Goal: Task Accomplishment & Management: Manage account settings

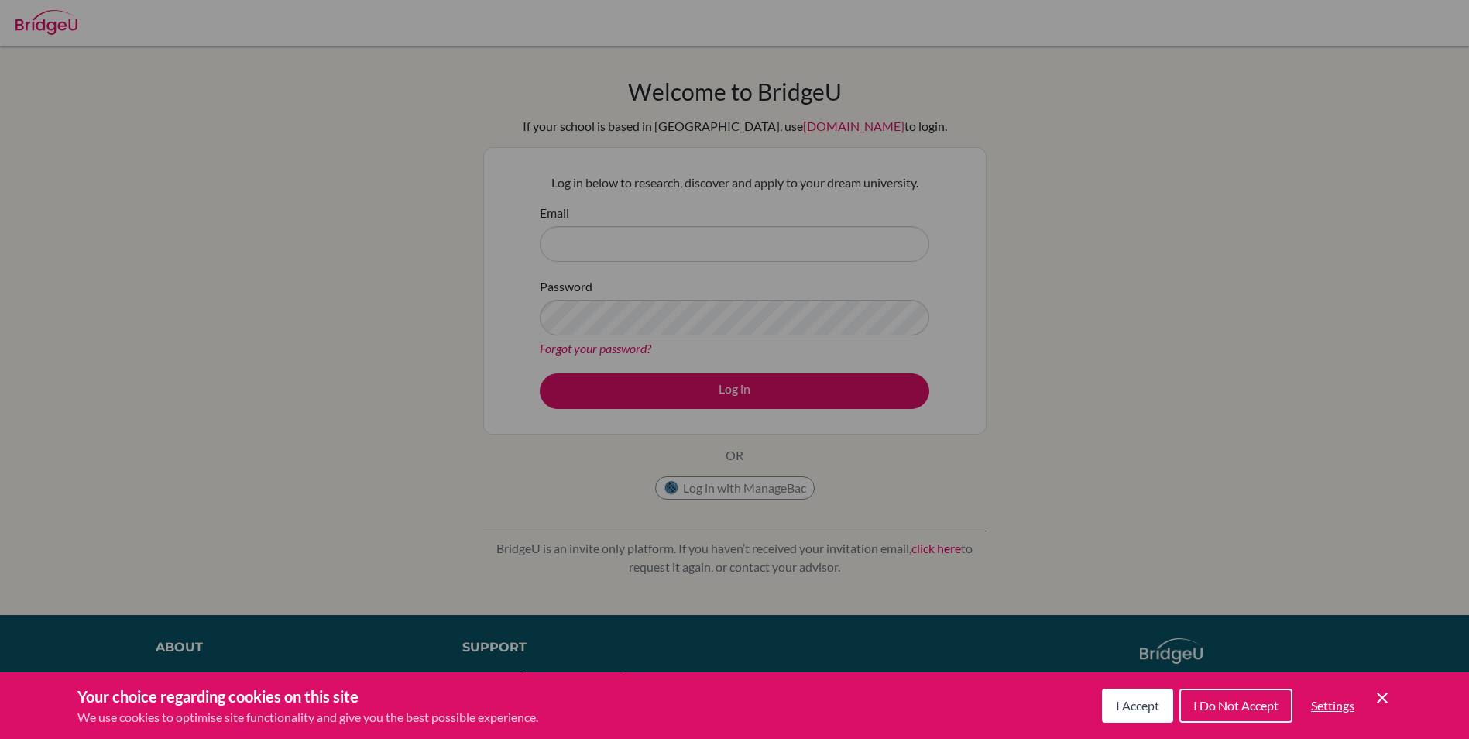
click at [1123, 706] on span "I Accept" at bounding box center [1137, 705] width 43 height 15
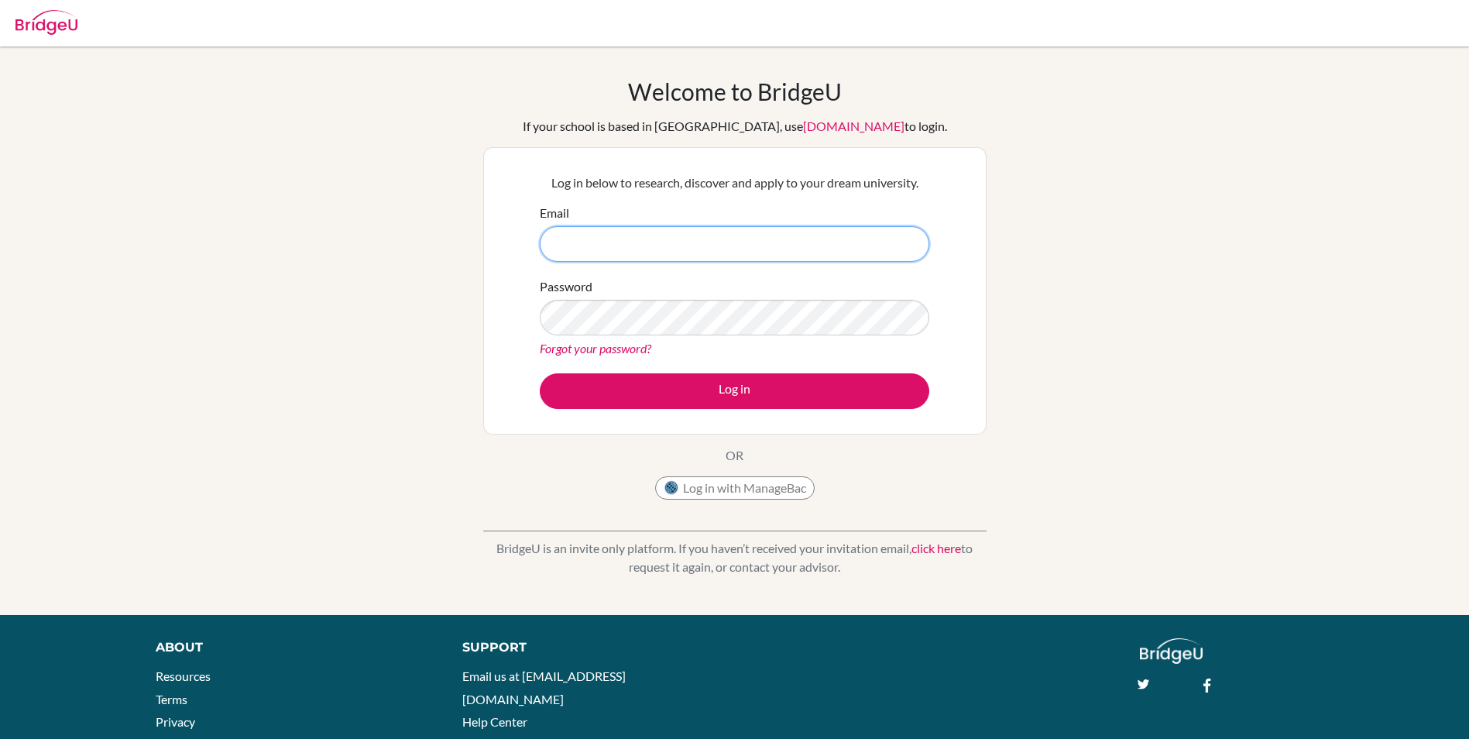
click at [810, 241] on input "Email" at bounding box center [735, 244] width 390 height 36
click at [608, 241] on input "divan6571@microsoft.com" at bounding box center [735, 244] width 390 height 36
click at [600, 242] on input "divan6571@microsoft.com" at bounding box center [735, 244] width 390 height 36
click at [610, 242] on input "divan6571@microsoft.com" at bounding box center [735, 244] width 390 height 36
click at [760, 226] on input "divan6571@vivekhighschoolmicrosoft.com" at bounding box center [735, 244] width 390 height 36
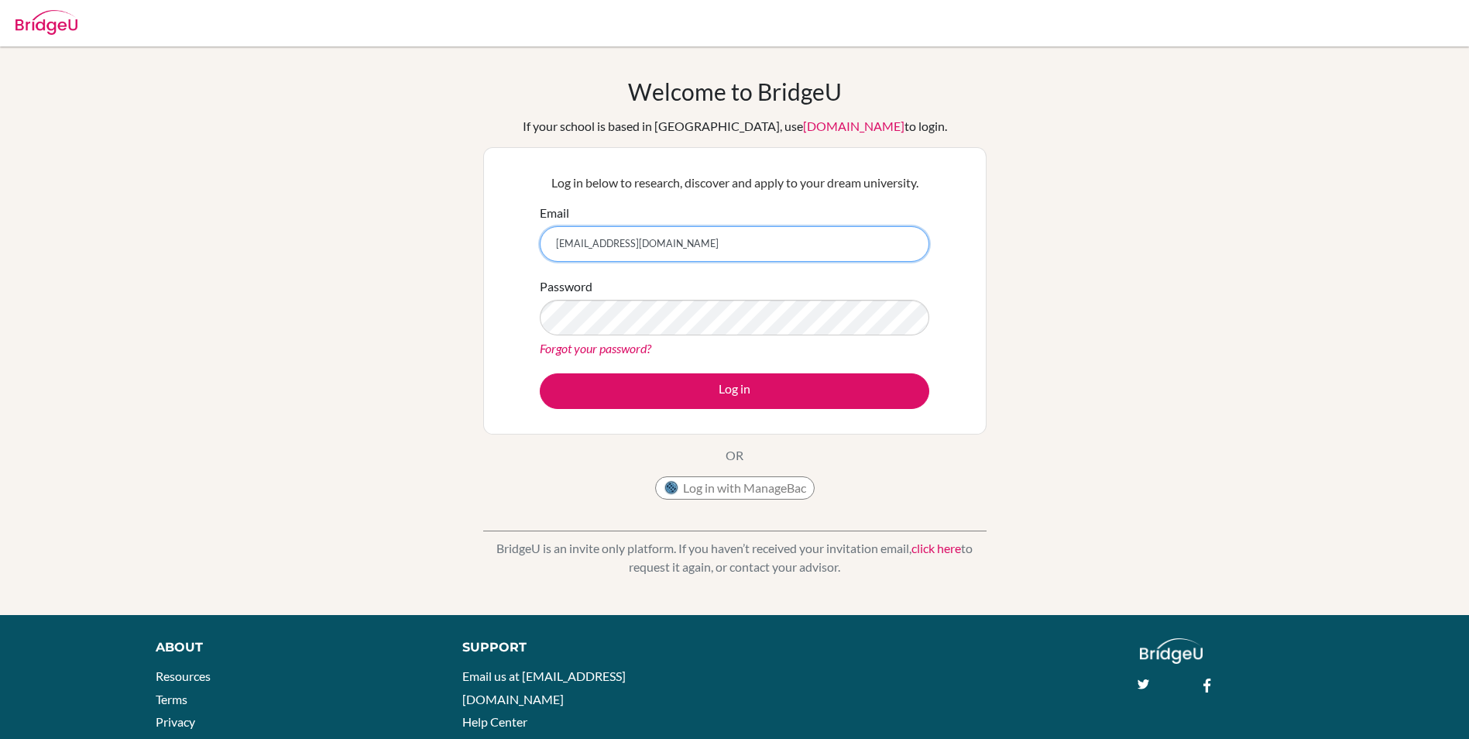
click at [681, 243] on input "divan6571@vivekhighschoolmicrosoft.com" at bounding box center [735, 244] width 390 height 36
click at [744, 243] on input "divan6571@vivekhighschoolmicrosoft.com" at bounding box center [735, 244] width 390 height 36
type input "divan6571@vivekhighschool.onmicrosoft.com"
click at [592, 352] on link "Forgot your password?" at bounding box center [596, 348] width 112 height 15
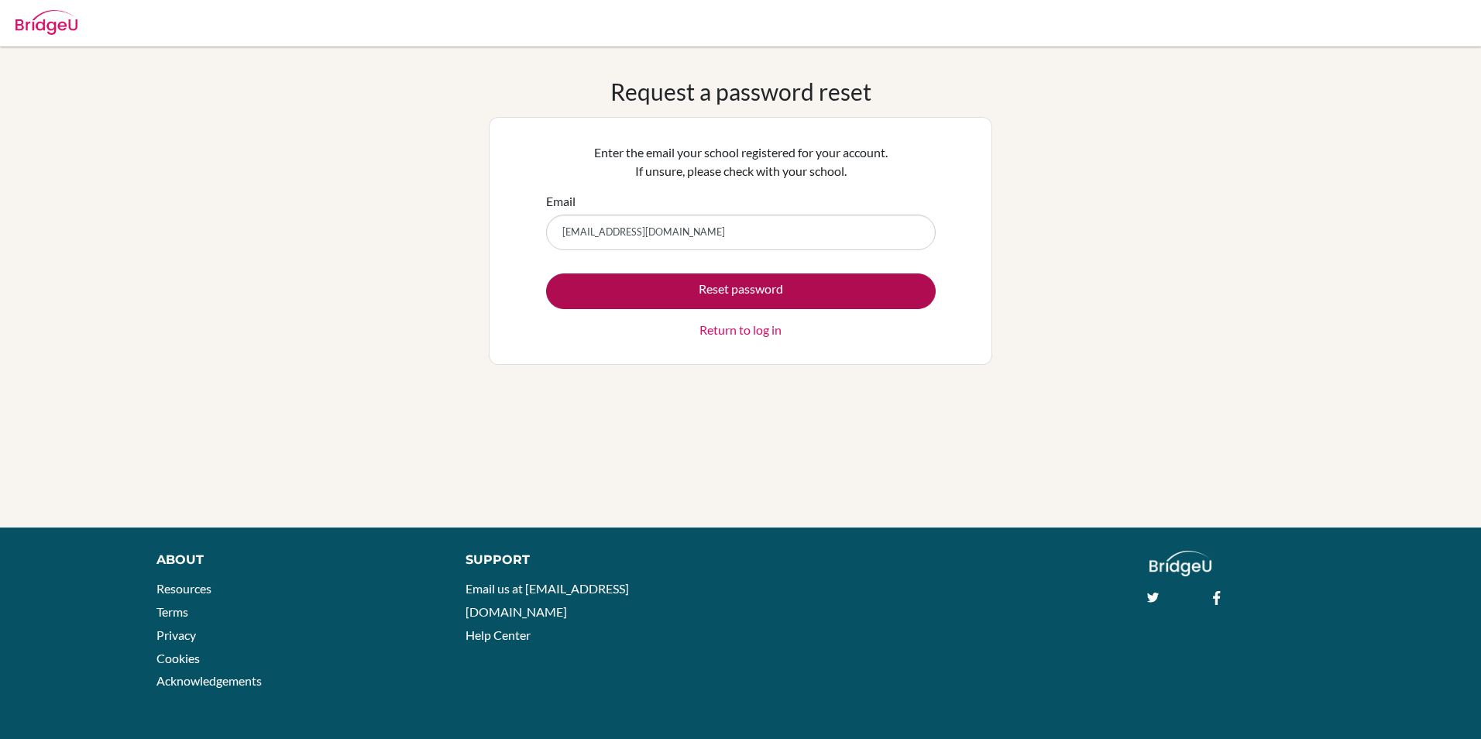
type input "[EMAIL_ADDRESS][DOMAIN_NAME]"
click at [684, 297] on button "Reset password" at bounding box center [741, 291] width 390 height 36
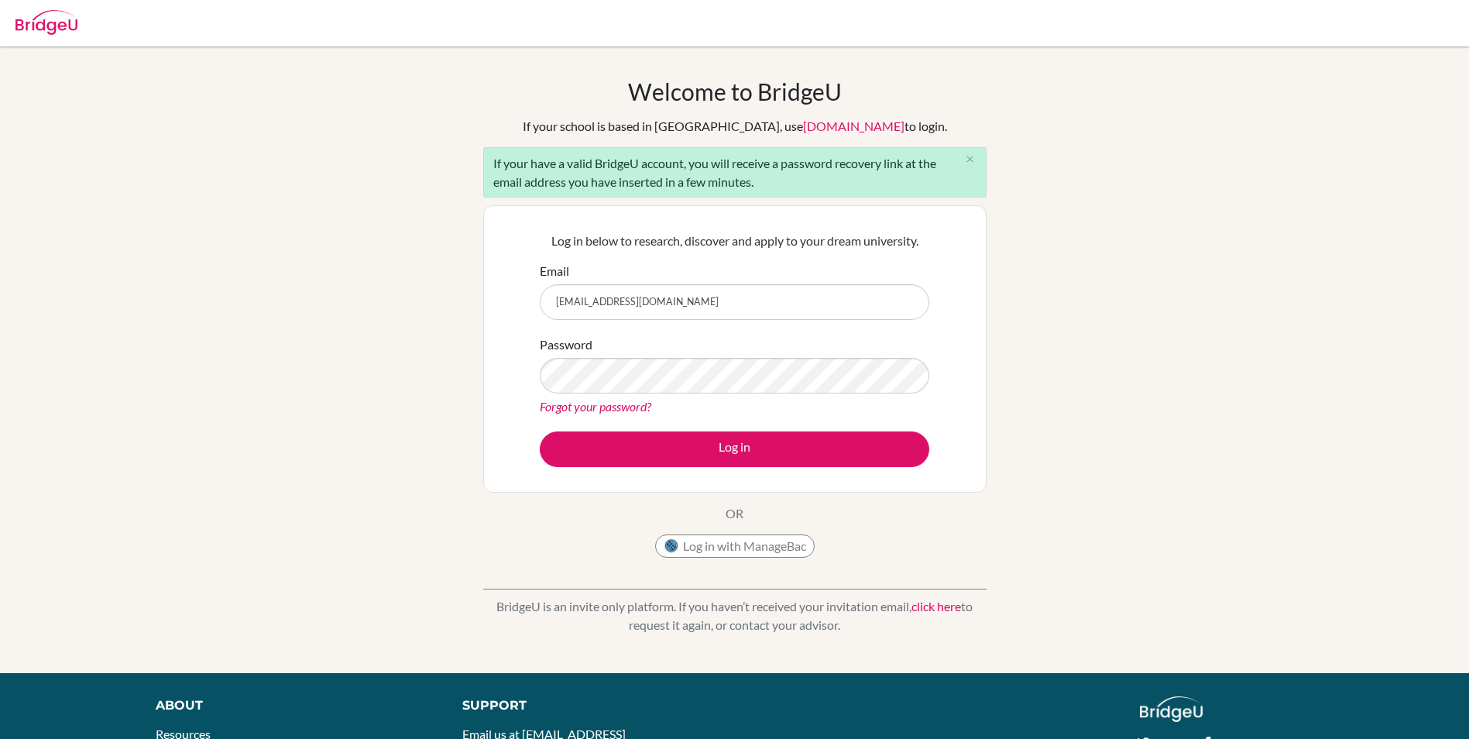
type input "[EMAIL_ADDRESS][DOMAIN_NAME]"
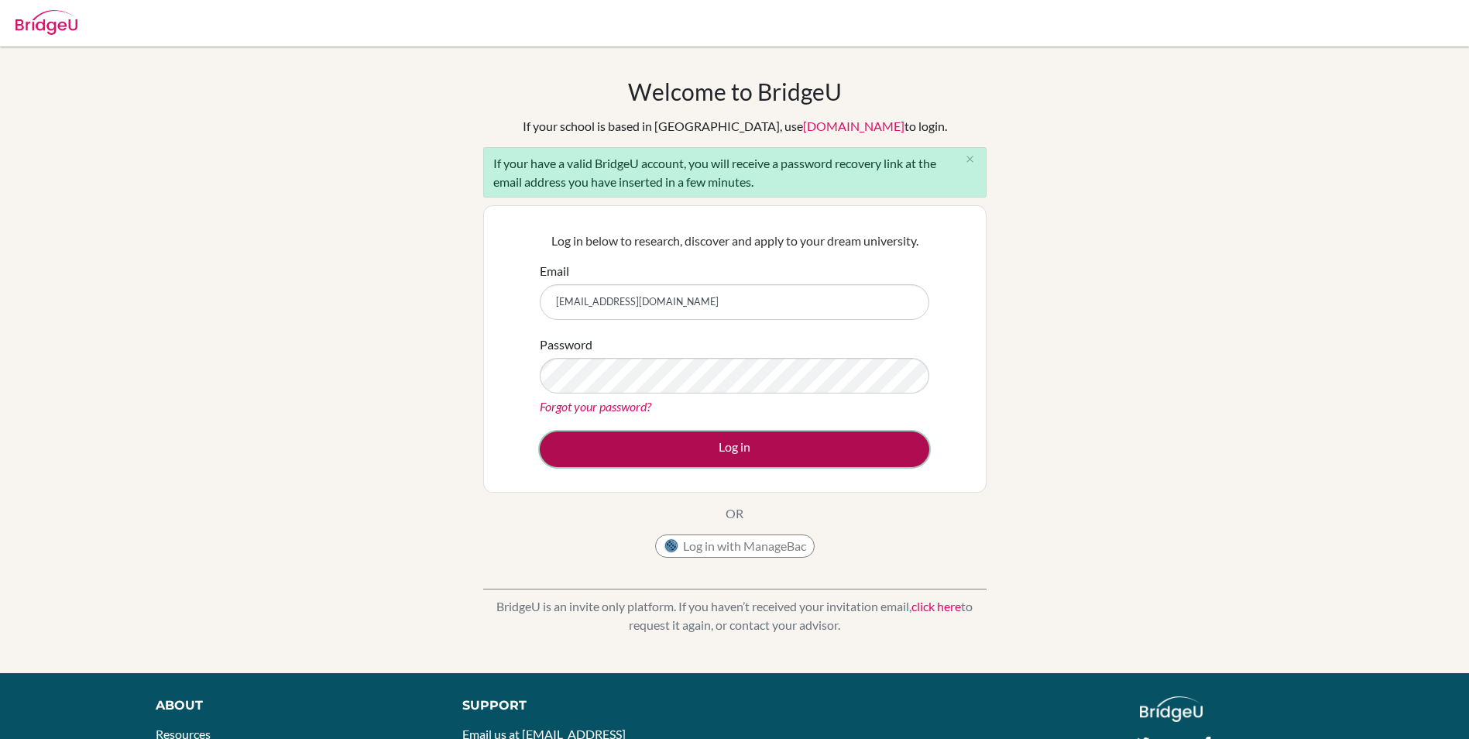
click at [661, 440] on button "Log in" at bounding box center [735, 449] width 390 height 36
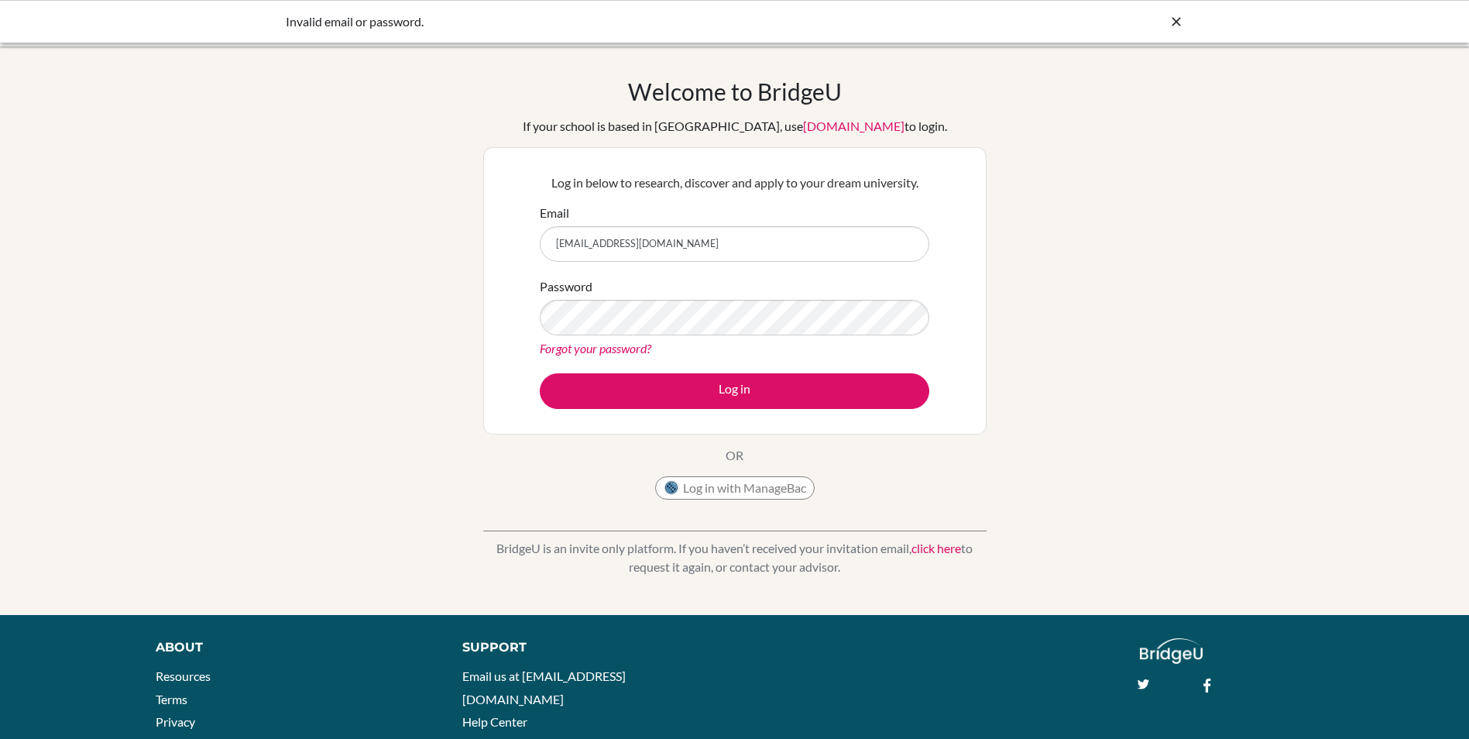
click at [589, 354] on link "Forgot your password?" at bounding box center [596, 348] width 112 height 15
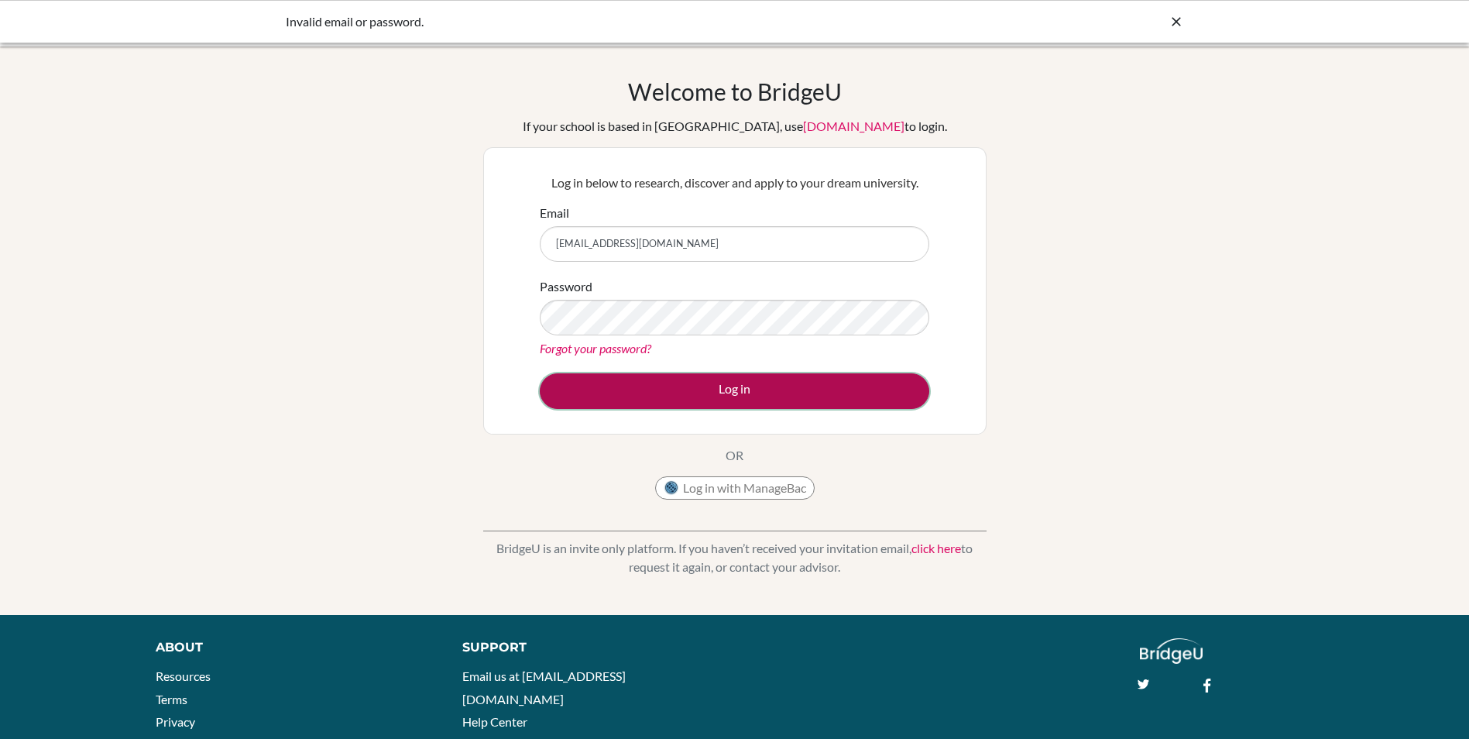
click at [696, 388] on button "Log in" at bounding box center [735, 391] width 390 height 36
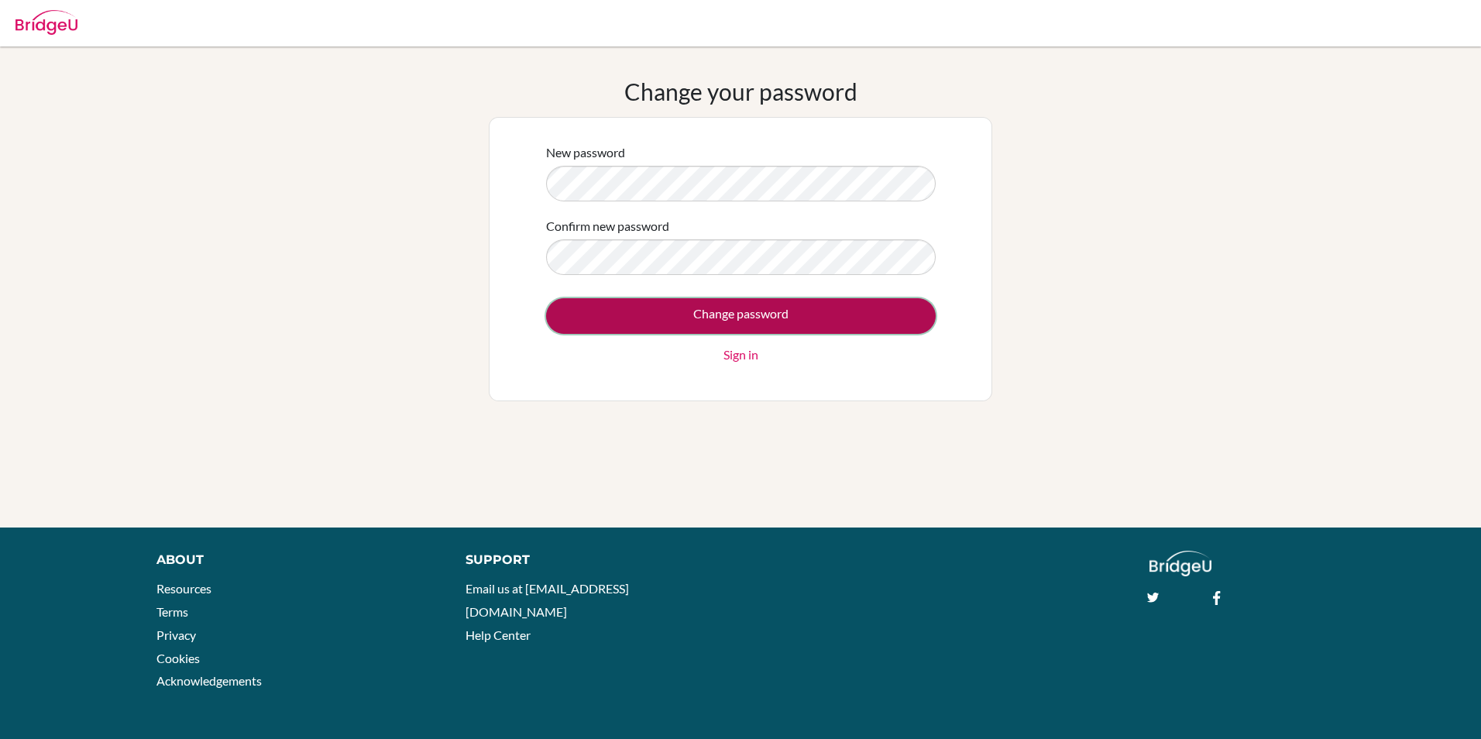
click at [761, 310] on input "Change password" at bounding box center [741, 316] width 390 height 36
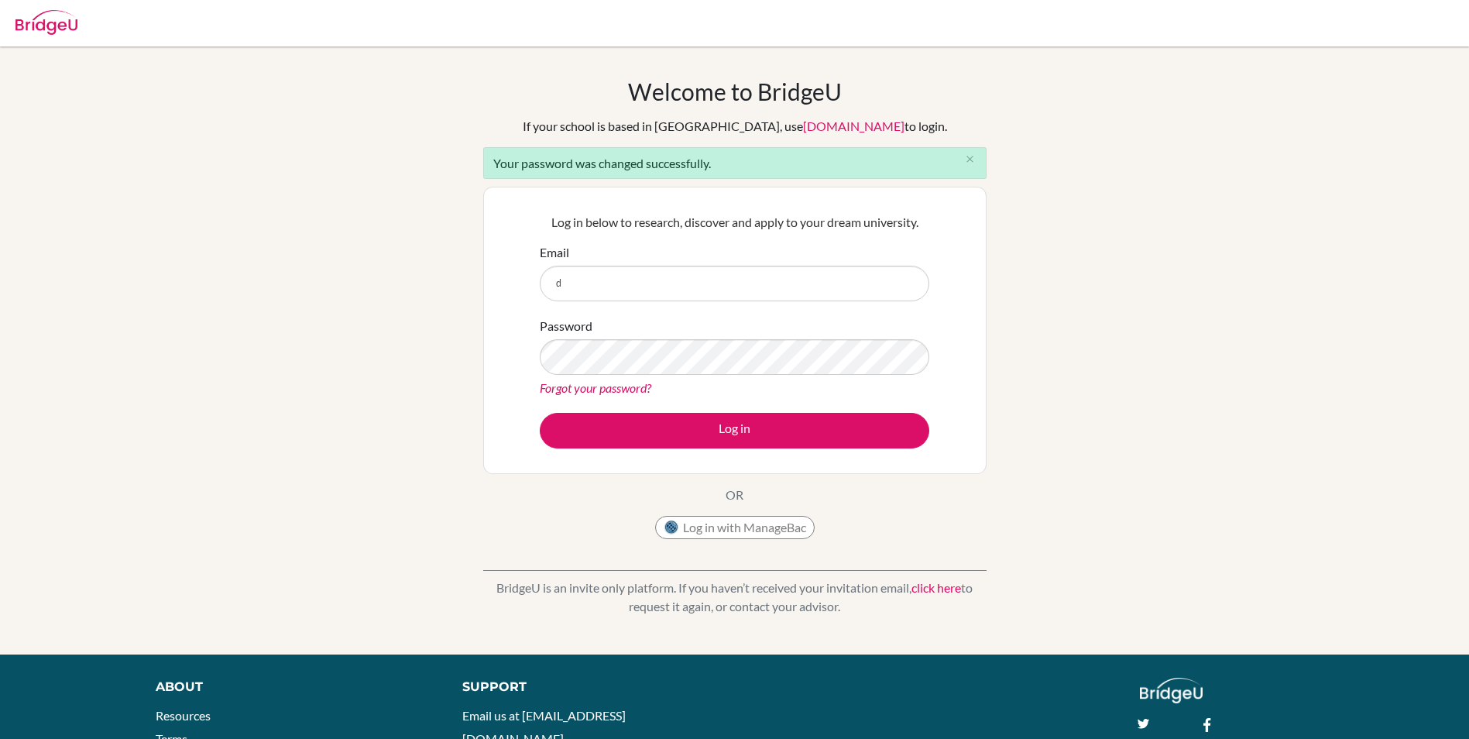
type input "divan6571@vivekhighschool.onmicrosoft.com"
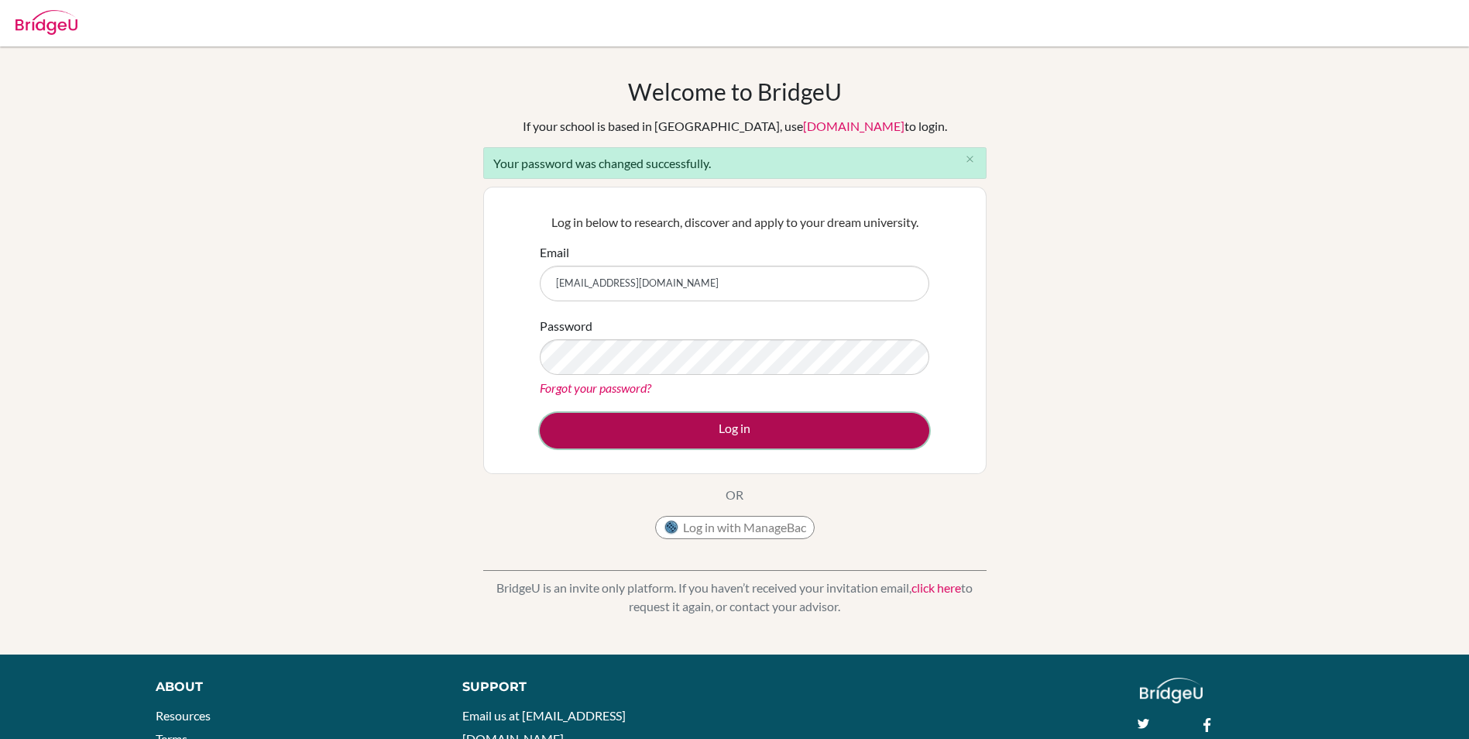
click at [688, 428] on button "Log in" at bounding box center [735, 431] width 390 height 36
